Goal: Task Accomplishment & Management: Use online tool/utility

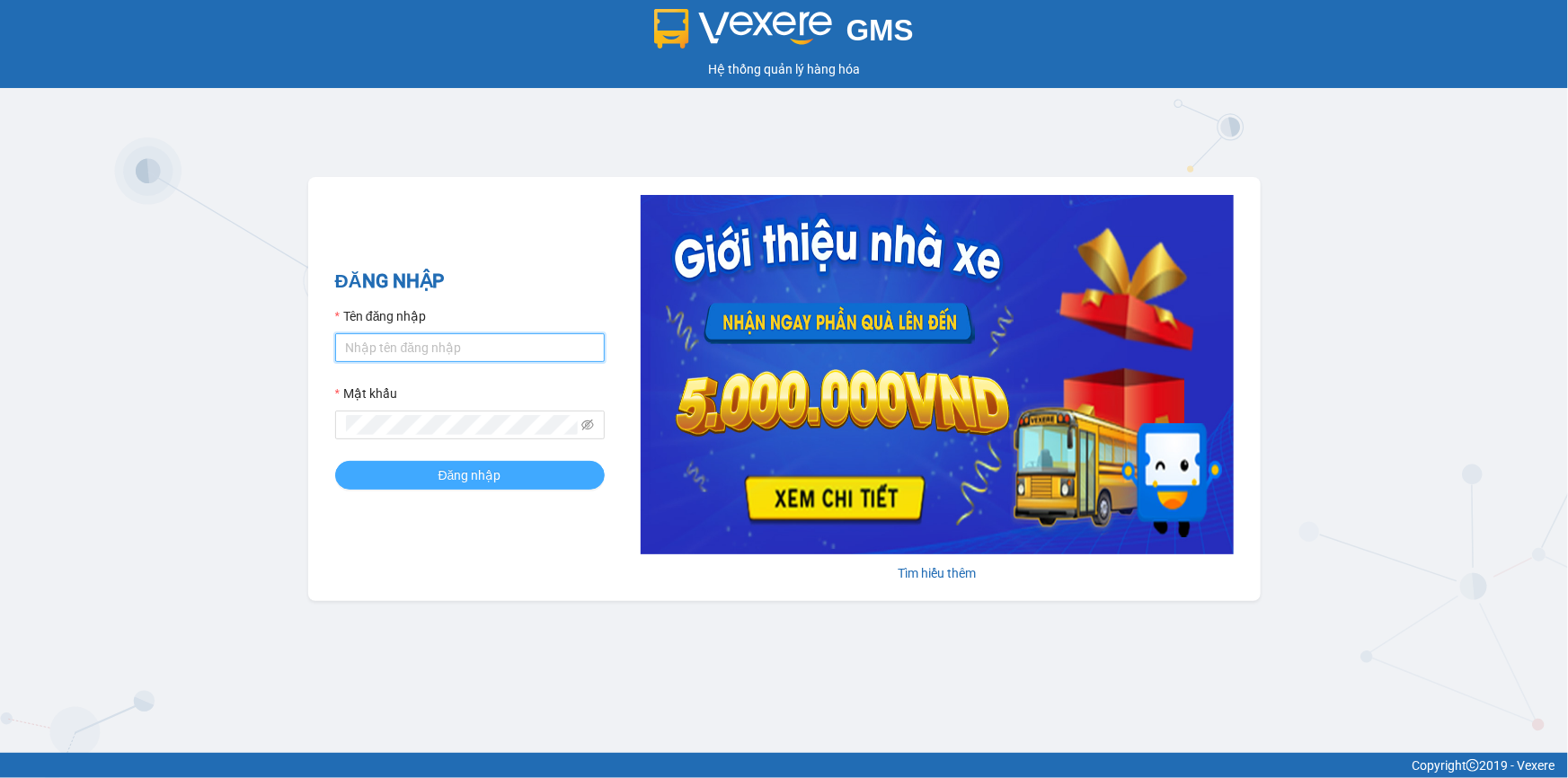
type input "trinh.hoanganh"
drag, startPoint x: 463, startPoint y: 469, endPoint x: 372, endPoint y: 298, distance: 193.7
click at [460, 467] on span "Đăng nhập" at bounding box center [470, 476] width 63 height 20
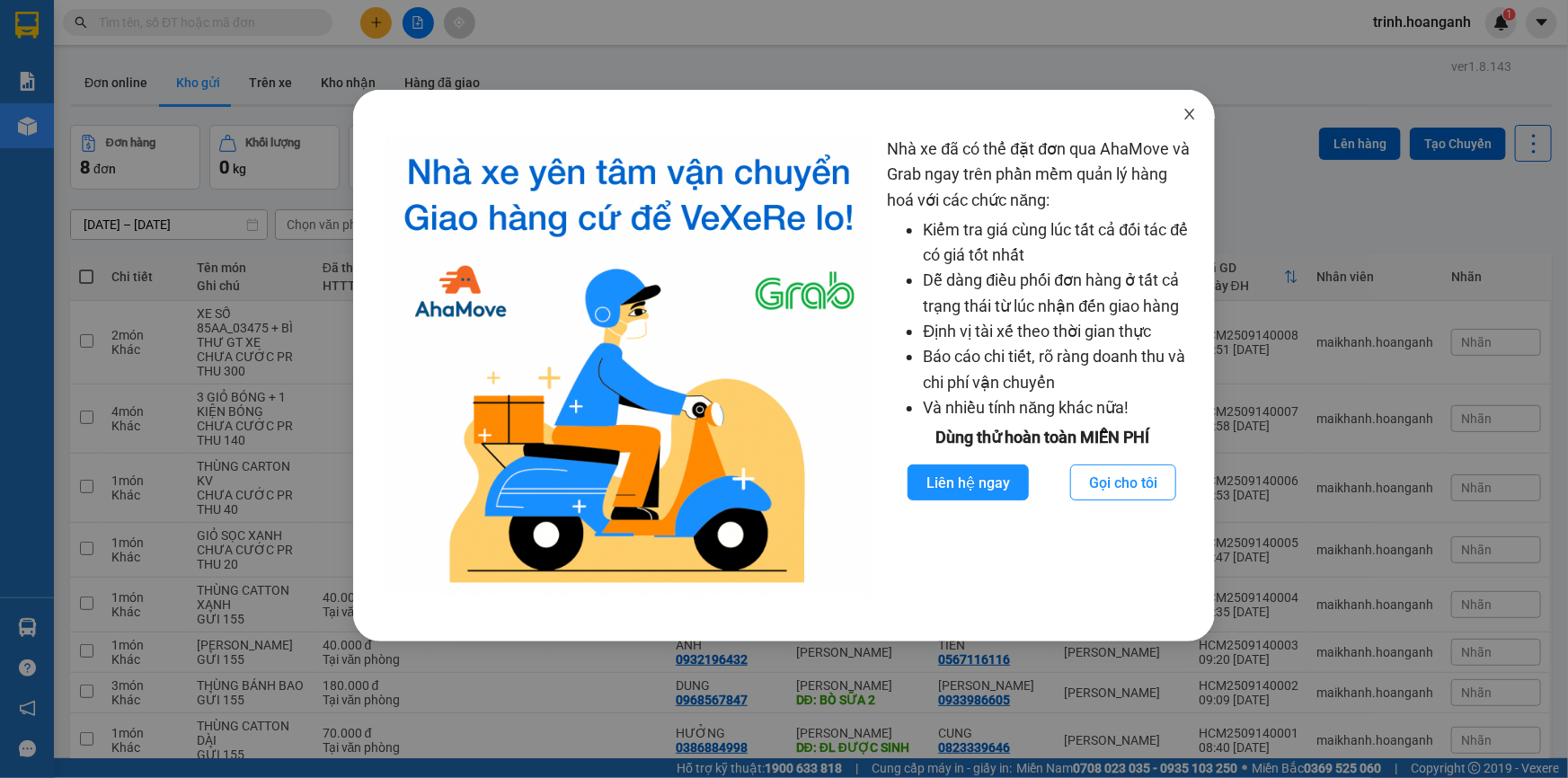
click at [1195, 115] on icon "close" at bounding box center [1190, 114] width 14 height 14
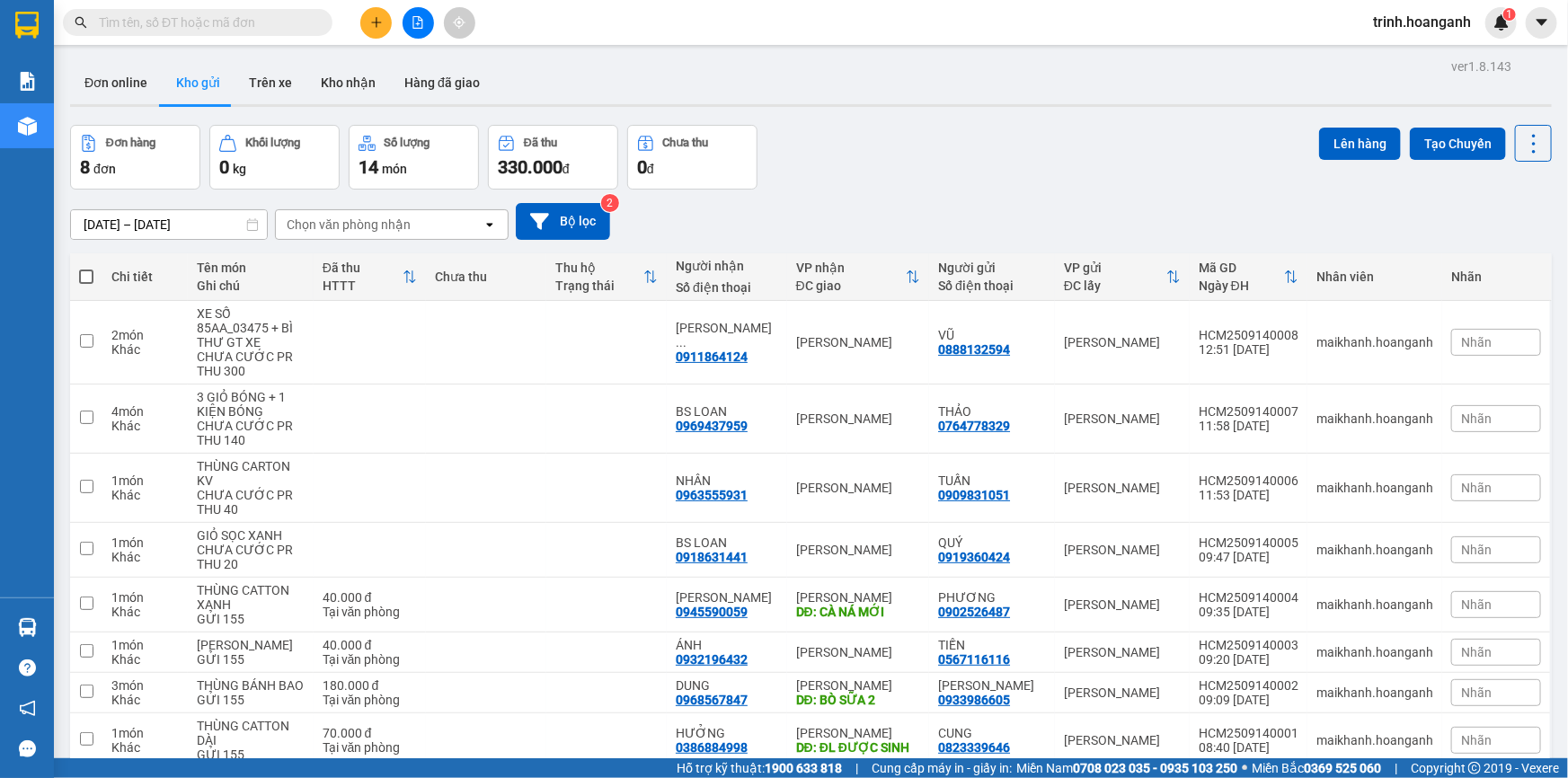
click at [419, 21] on icon "file-add" at bounding box center [418, 22] width 13 height 13
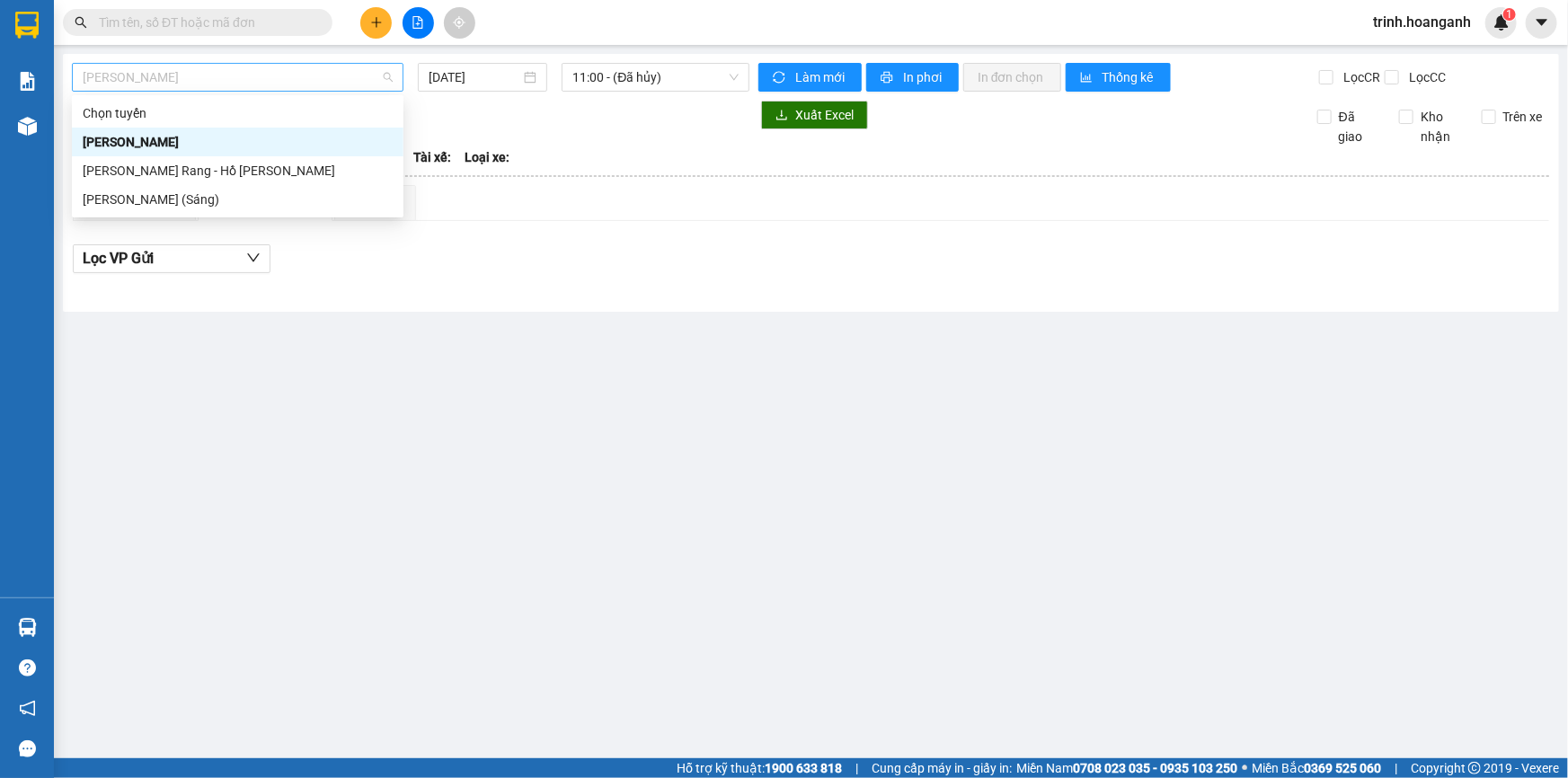
click at [214, 86] on span "[PERSON_NAME]" at bounding box center [238, 77] width 310 height 27
drag, startPoint x: 185, startPoint y: 167, endPoint x: 328, endPoint y: 123, distance: 149.6
click at [187, 167] on div "[PERSON_NAME] Rang - Hồ [PERSON_NAME]" at bounding box center [238, 170] width 310 height 20
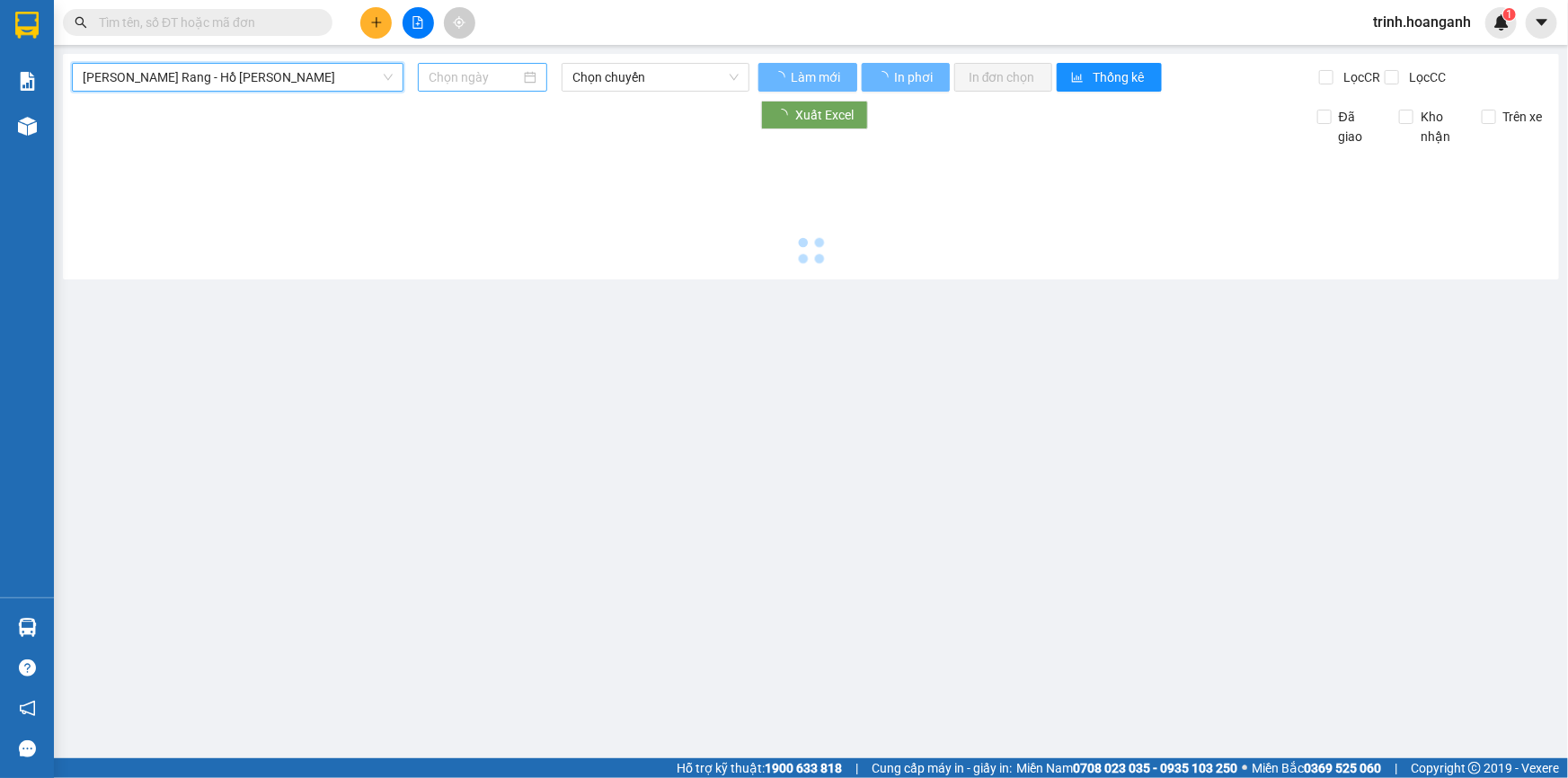
type input "[DATE]"
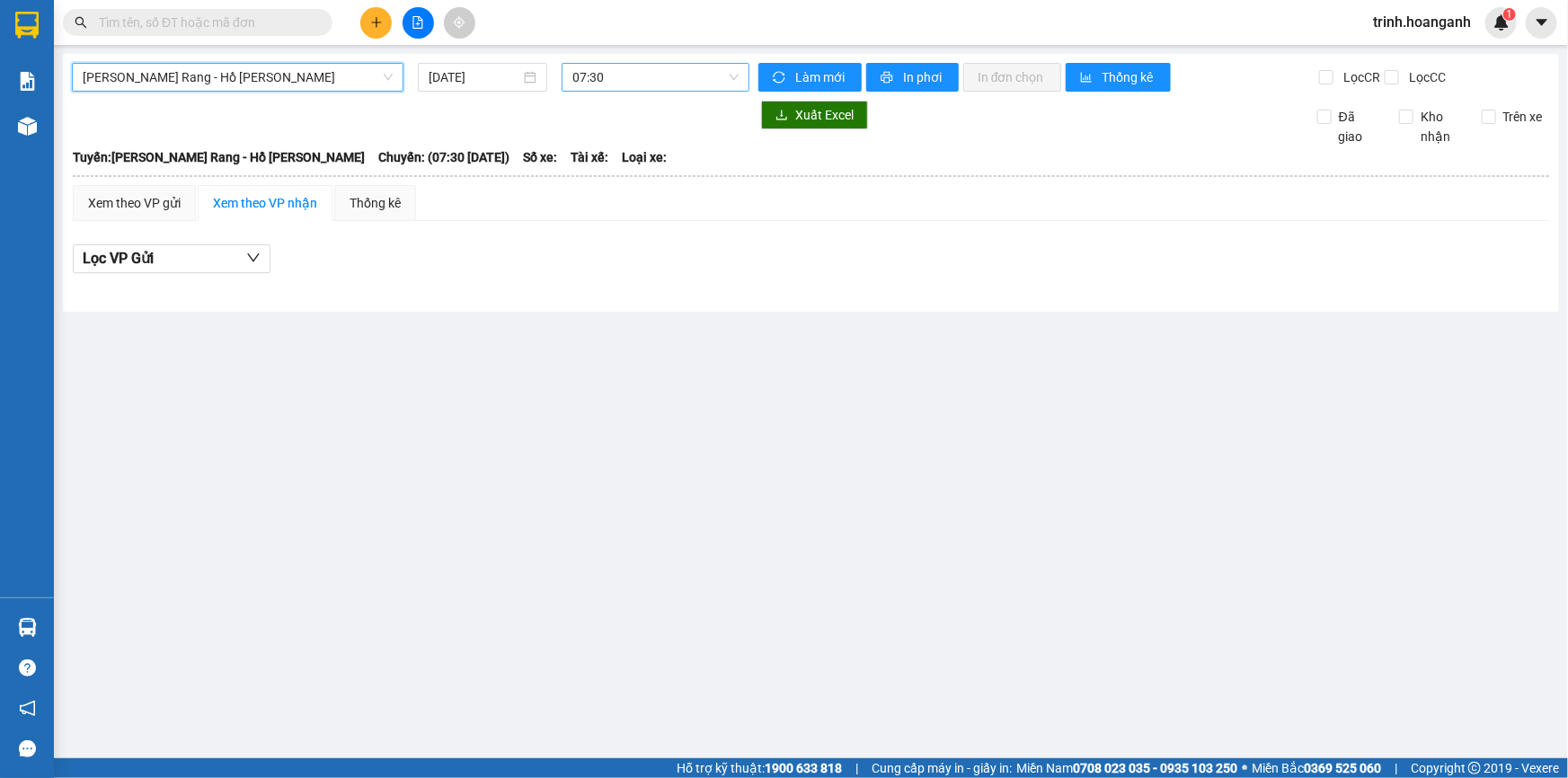
click at [653, 73] on span "07:30" at bounding box center [655, 77] width 167 height 27
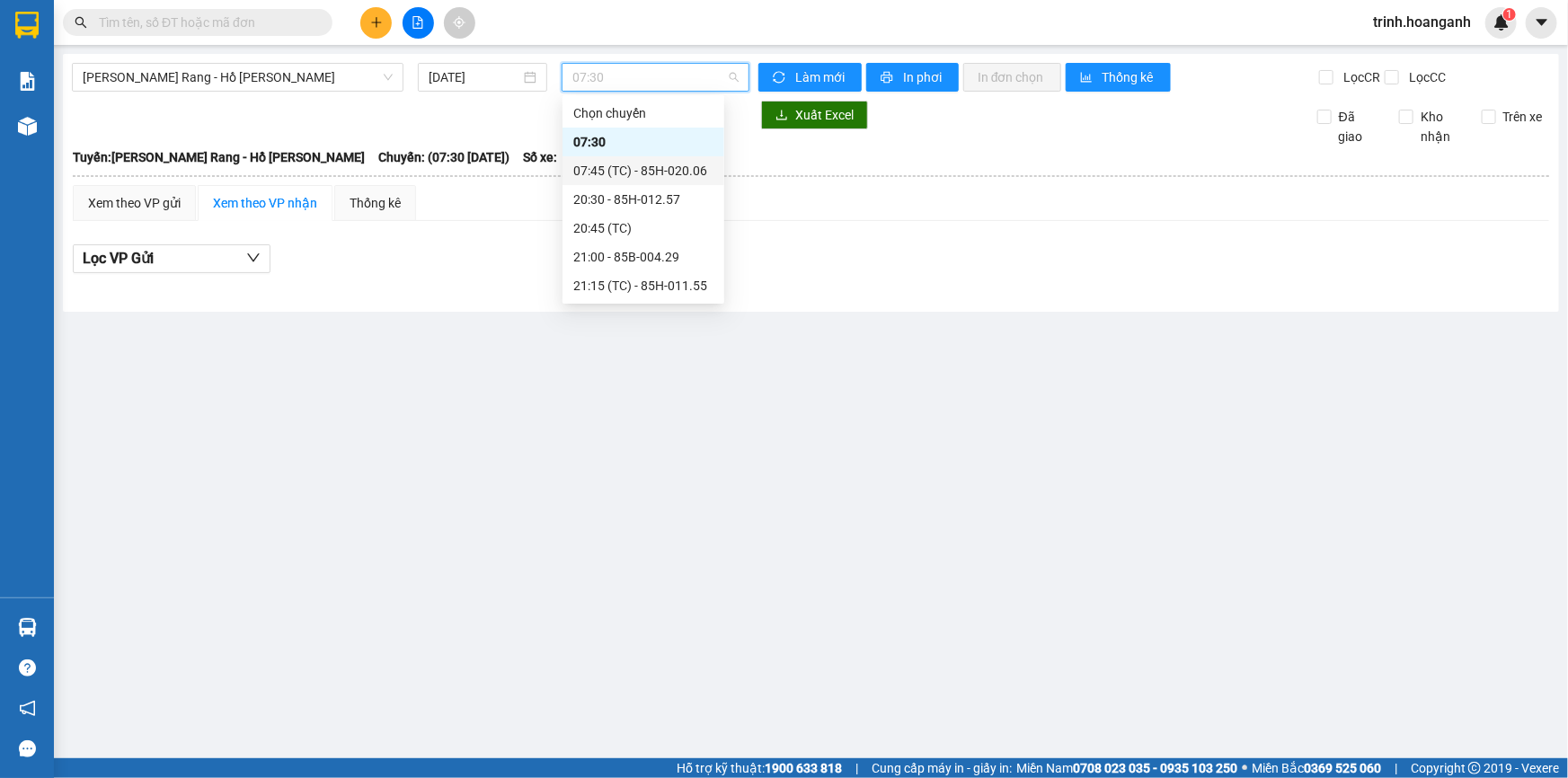
drag, startPoint x: 638, startPoint y: 170, endPoint x: 693, endPoint y: 33, distance: 147.6
click at [640, 167] on div "07:45 (TC) - 85H-020.06" at bounding box center [644, 170] width 141 height 20
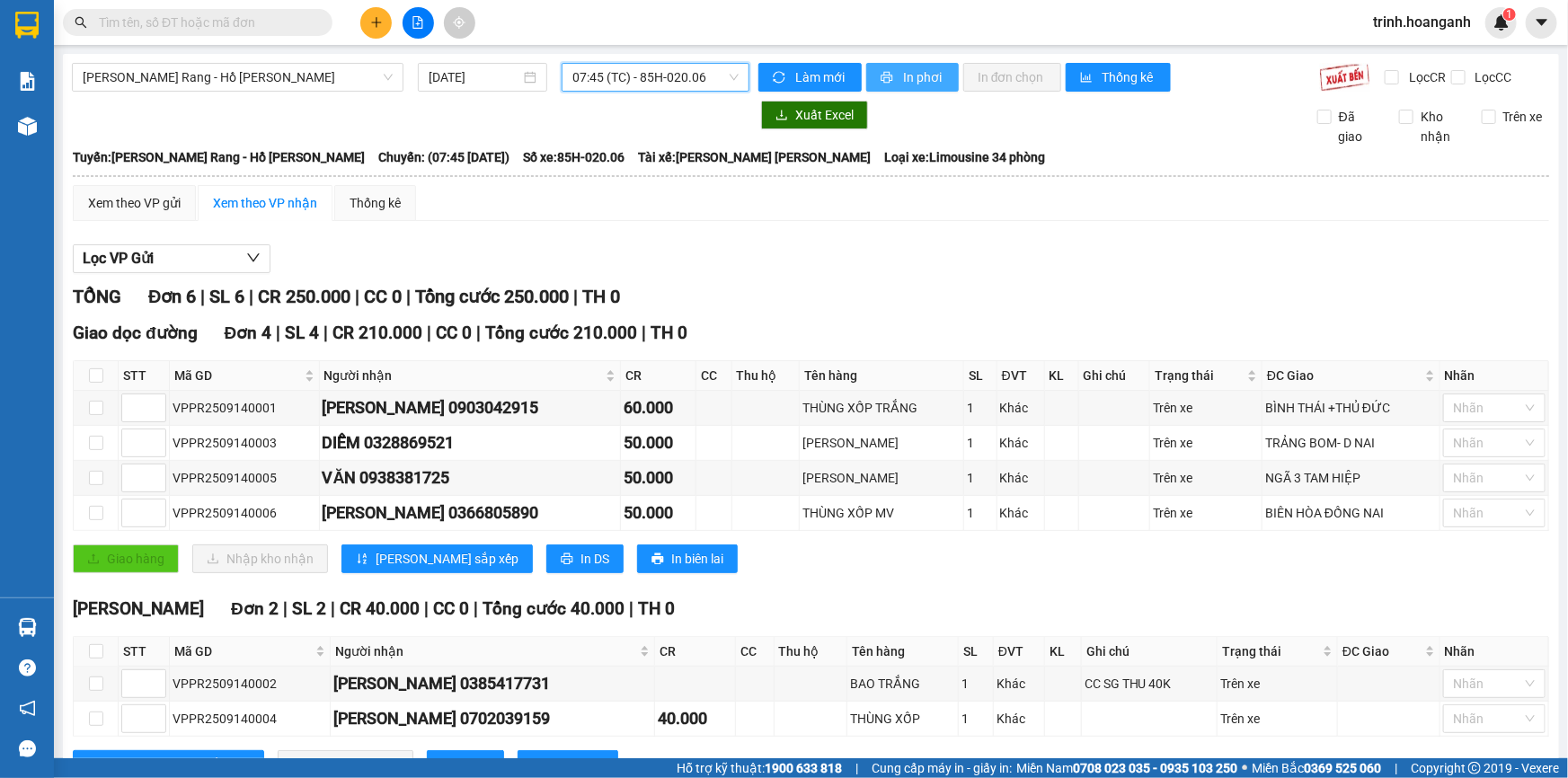
click at [903, 76] on span "In phơi" at bounding box center [923, 77] width 41 height 20
